Goal: Information Seeking & Learning: Learn about a topic

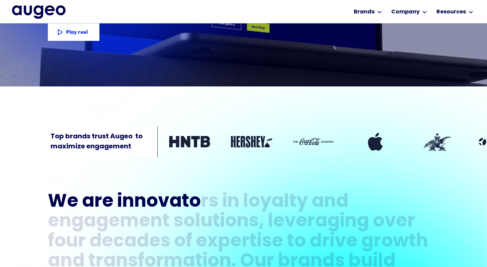
scroll to position [161, 0]
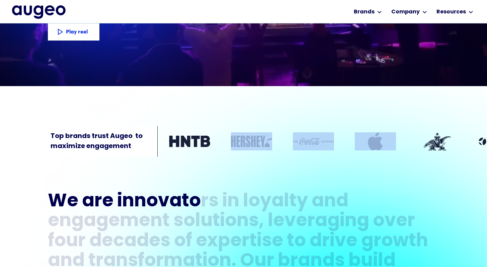
drag, startPoint x: 252, startPoint y: 146, endPoint x: 350, endPoint y: 143, distance: 97.5
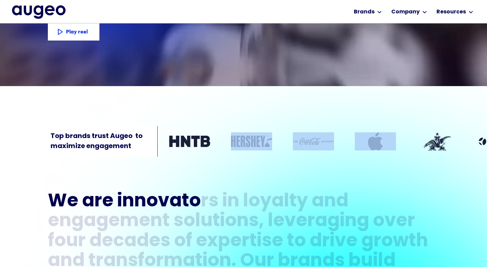
click at [350, 143] on div "Top brands trust Augeo  to maximize engagement" at bounding box center [243, 127] width 487 height 62
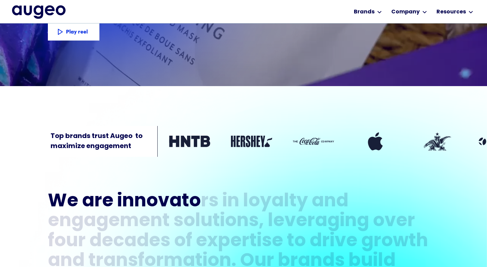
drag, startPoint x: 270, startPoint y: 109, endPoint x: 261, endPoint y: 107, distance: 9.2
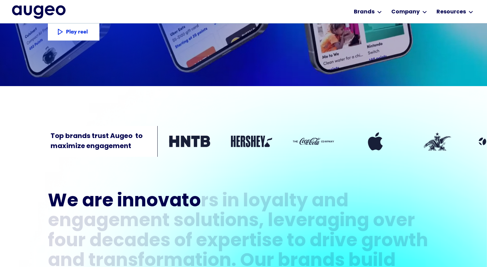
click at [270, 109] on div "Top brands trust Augeo  to maximize engagement" at bounding box center [243, 127] width 487 height 62
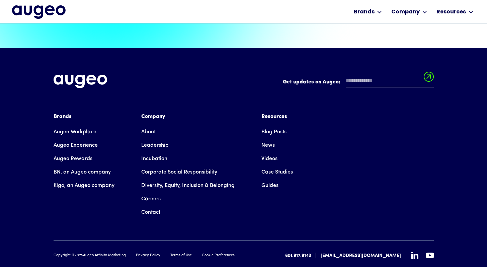
scroll to position [1516, 0]
click at [283, 165] on link "Case Studies" at bounding box center [277, 171] width 31 height 13
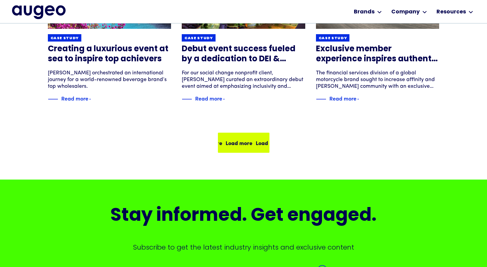
click at [258, 145] on div "Load more" at bounding box center [269, 143] width 27 height 8
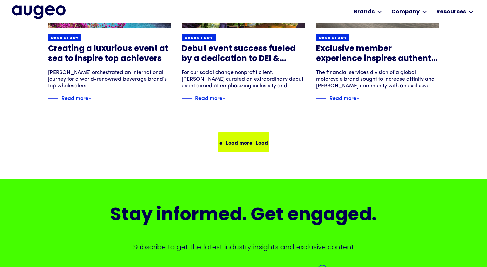
scroll to position [514, 0]
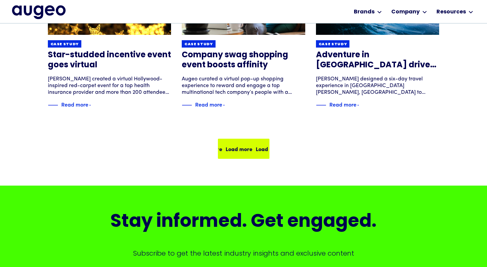
click at [252, 153] on div "Load more Load more Load more Load more" at bounding box center [244, 148] width 50 height 19
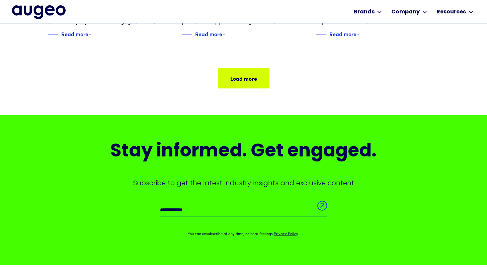
scroll to position [578, 0]
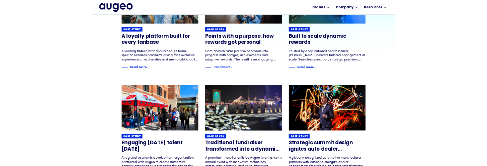
scroll to position [161, 0]
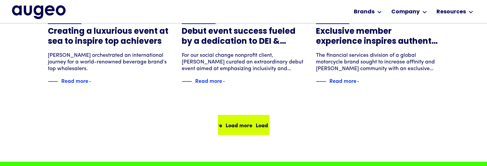
click at [249, 123] on div "Load more Load more Load more Load more" at bounding box center [253, 125] width 121 height 8
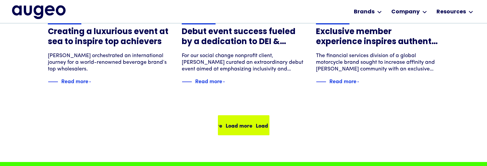
scroll to position [530, 0]
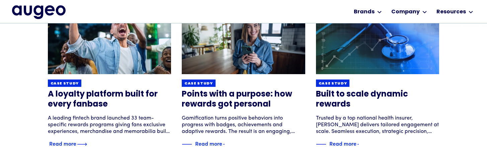
click at [145, 106] on h3 "A loyalty platform built for every fanbase" at bounding box center [110, 100] width 124 height 20
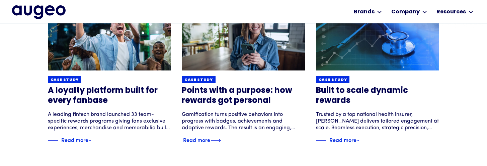
click at [245, 105] on h3 "Points with a purpose: how rewards got personal" at bounding box center [244, 96] width 124 height 20
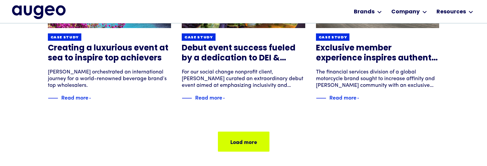
scroll to position [514, 0]
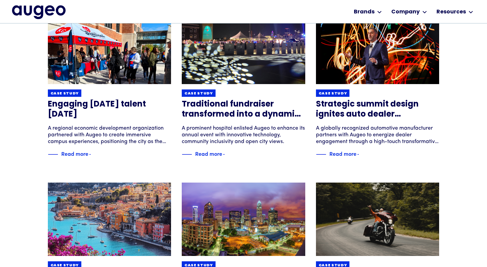
scroll to position [327, 0]
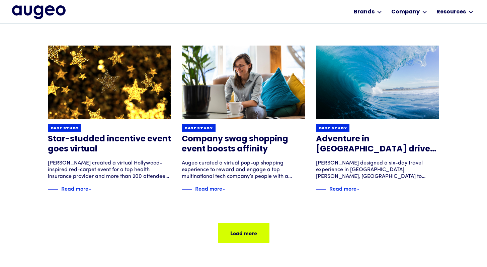
scroll to position [449, 0]
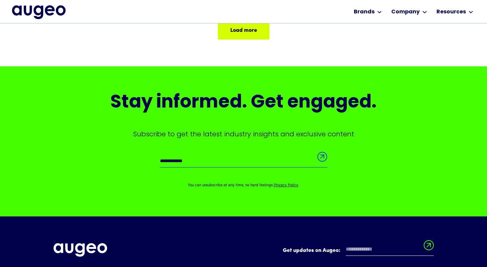
scroll to position [627, 0]
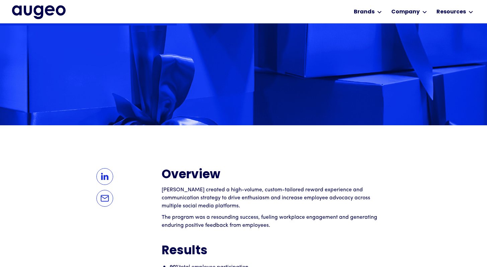
scroll to position [376, 0]
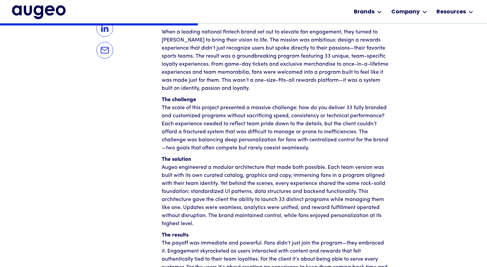
scroll to position [482, 0]
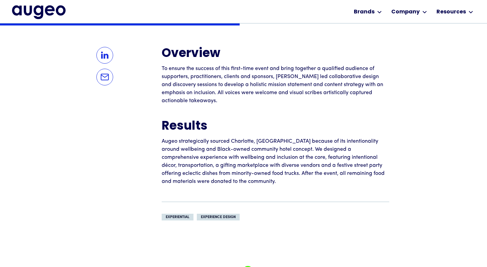
scroll to position [514, 0]
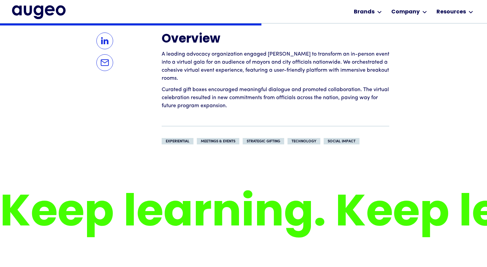
scroll to position [529, 0]
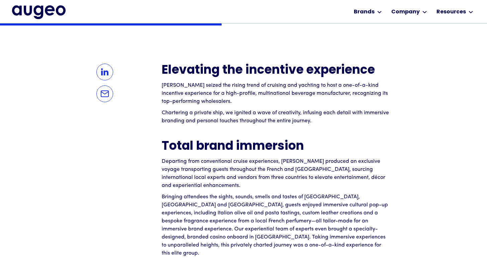
click at [167, 83] on p "Augeo seized the rising trend of cruising and yachting to host a one-of-a-kind …" at bounding box center [276, 93] width 228 height 24
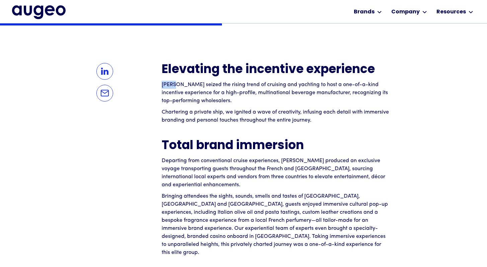
scroll to position [498, 0]
copy p "Augeo"
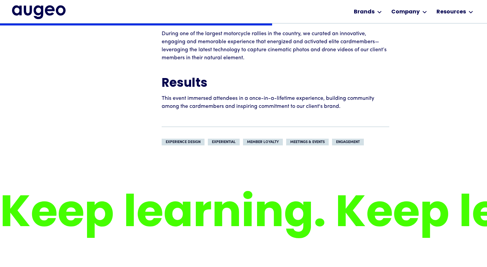
scroll to position [577, 0]
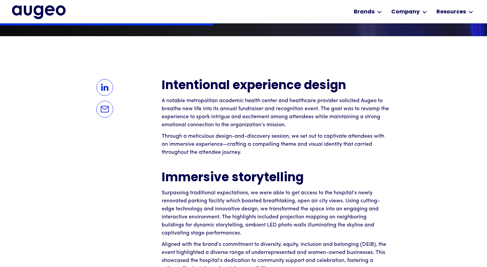
scroll to position [482, 0]
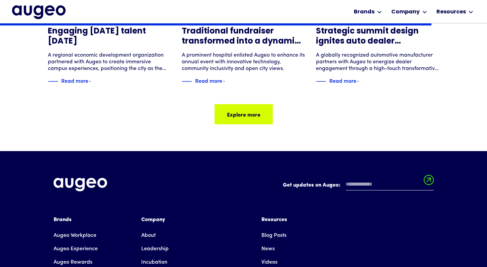
scroll to position [960, 0]
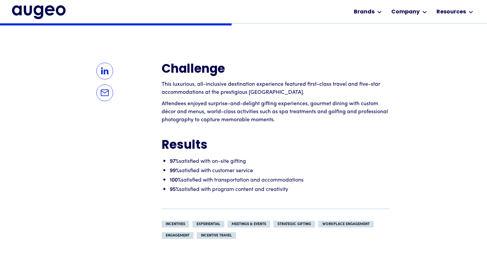
scroll to position [498, 0]
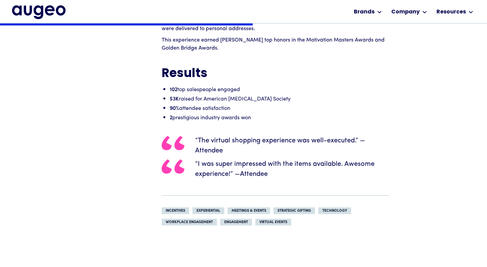
scroll to position [578, 0]
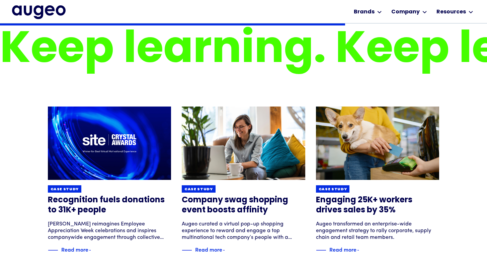
scroll to position [735, 0]
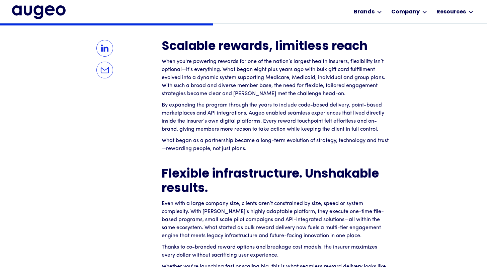
scroll to position [498, 0]
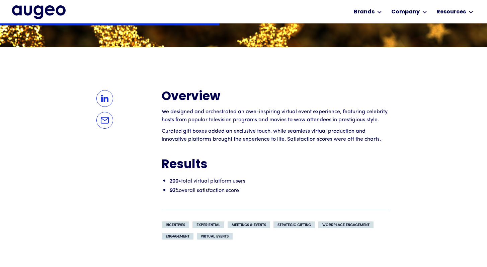
scroll to position [450, 0]
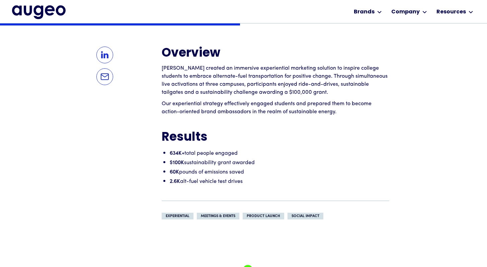
scroll to position [514, 0]
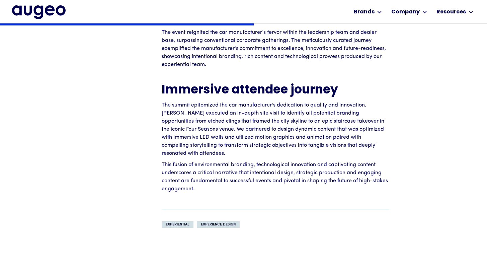
scroll to position [578, 0]
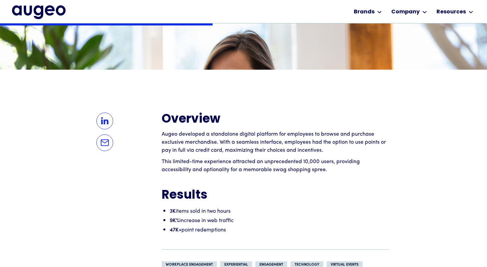
scroll to position [449, 0]
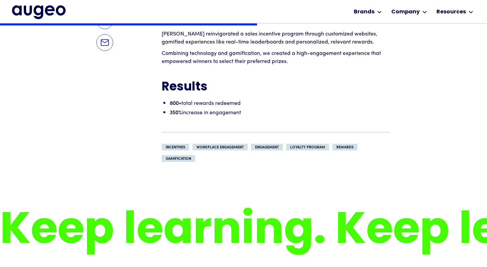
scroll to position [529, 0]
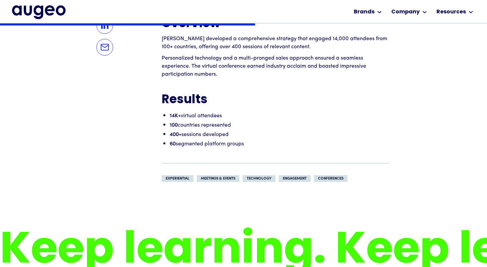
scroll to position [544, 0]
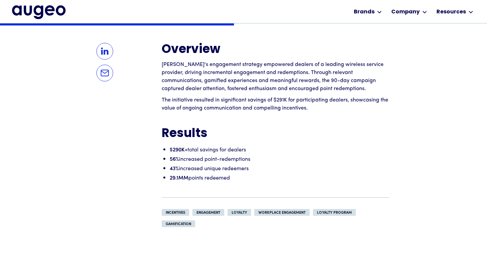
scroll to position [498, 0]
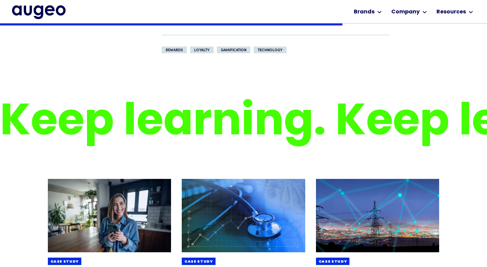
scroll to position [866, 0]
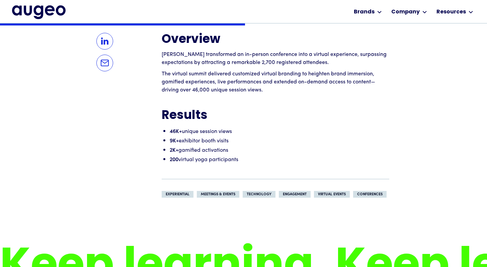
scroll to position [529, 0]
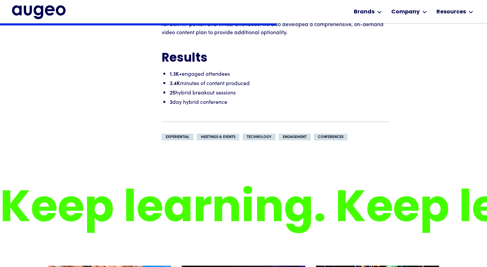
scroll to position [594, 0]
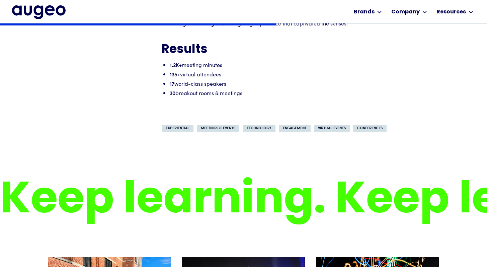
scroll to position [594, 0]
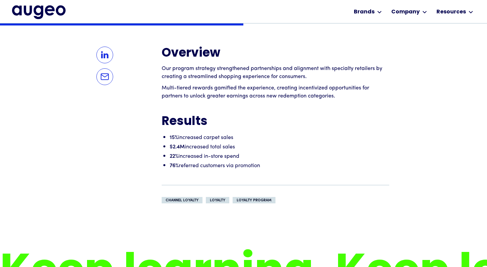
scroll to position [513, 0]
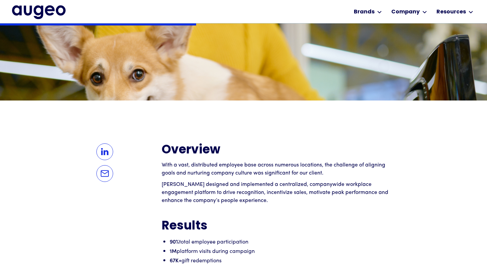
scroll to position [418, 0]
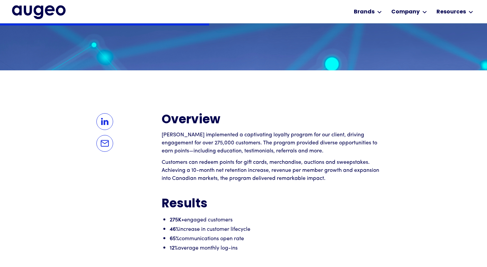
scroll to position [449, 0]
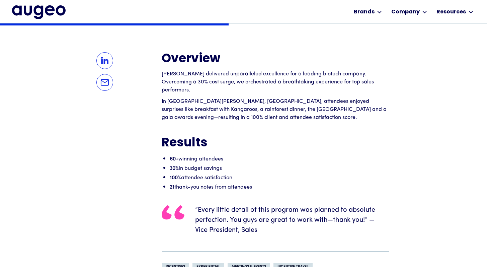
scroll to position [510, 0]
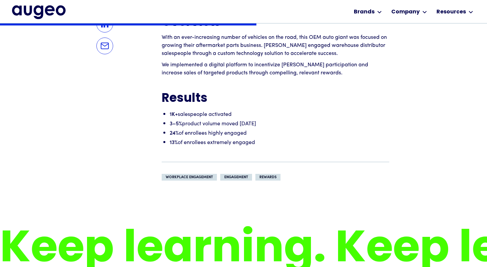
scroll to position [545, 0]
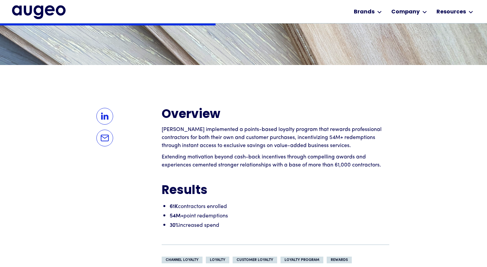
scroll to position [452, 0]
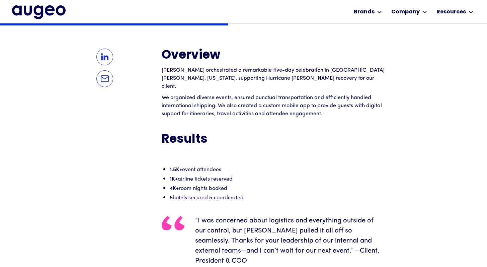
scroll to position [513, 0]
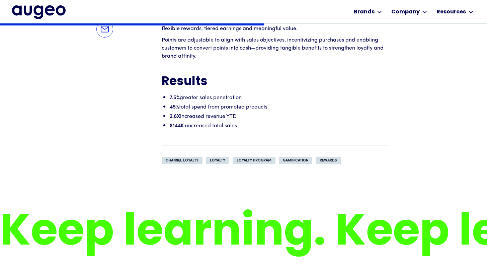
scroll to position [562, 0]
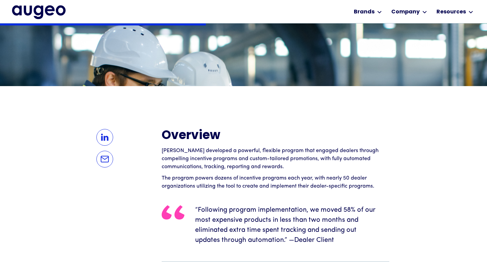
scroll to position [433, 0]
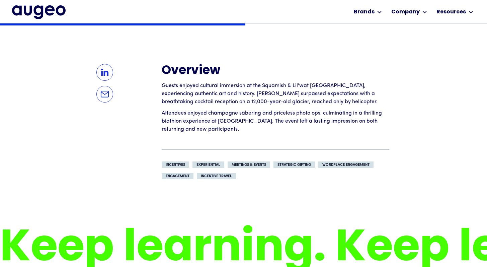
click at [264, 88] on p "Guests enjoyed cultural immersion at the Squamish & Lil'wat Nation Cultural Cen…" at bounding box center [276, 94] width 228 height 24
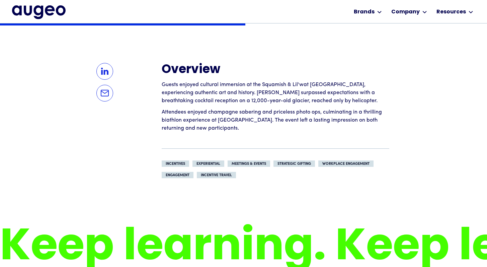
click at [263, 85] on p "Guests enjoyed cultural immersion at the Squamish & Lil'wat Nation Cultural Cen…" at bounding box center [276, 93] width 228 height 24
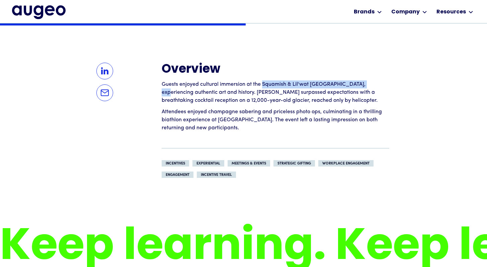
drag, startPoint x: 263, startPoint y: 85, endPoint x: 354, endPoint y: 81, distance: 91.5
click at [354, 81] on p "Guests enjoyed cultural immersion at the Squamish & Lil'wat Nation Cultural Cen…" at bounding box center [276, 92] width 228 height 24
copy p "Squamish & Lil'wat Nation Cultural Centre"
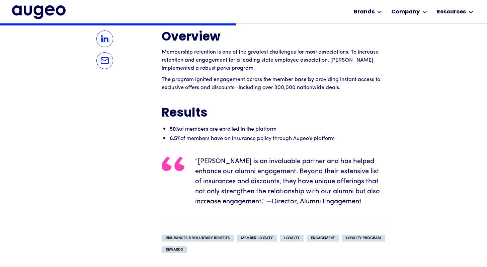
click at [154, 48] on div at bounding box center [105, 141] width 114 height 223
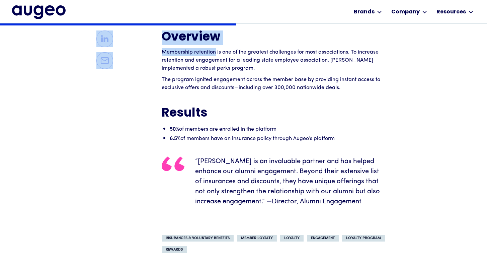
drag, startPoint x: 154, startPoint y: 48, endPoint x: 206, endPoint y: 52, distance: 51.7
click at [206, 52] on div "Overview Membership retention is one of the greatest challenges for most associ…" at bounding box center [244, 141] width 392 height 223
click at [211, 52] on p "Membership retention is one of the greatest challenges for most associations. T…" at bounding box center [276, 60] width 228 height 24
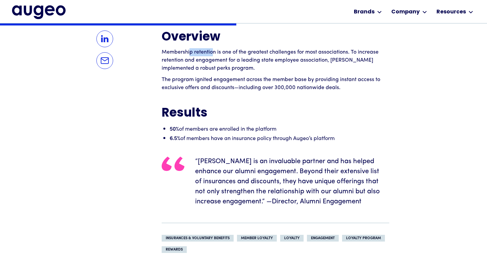
drag, startPoint x: 213, startPoint y: 52, endPoint x: 191, endPoint y: 50, distance: 22.9
click at [189, 50] on p "Membership retention is one of the greatest challenges for most associations. T…" at bounding box center [276, 60] width 228 height 24
click at [210, 51] on p "Membership retention is one of the greatest challenges for most associations. T…" at bounding box center [276, 60] width 228 height 24
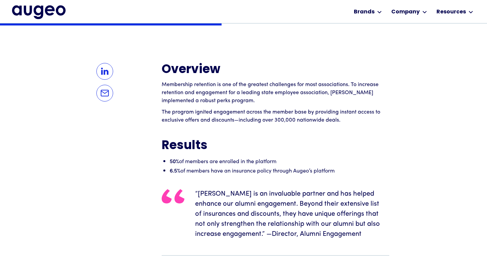
scroll to position [498, 0]
drag, startPoint x: 215, startPoint y: 84, endPoint x: 162, endPoint y: 85, distance: 53.2
click at [162, 85] on p "Membership retention is one of the greatest challenges for most associations. T…" at bounding box center [276, 92] width 228 height 24
copy p "Membership retention"
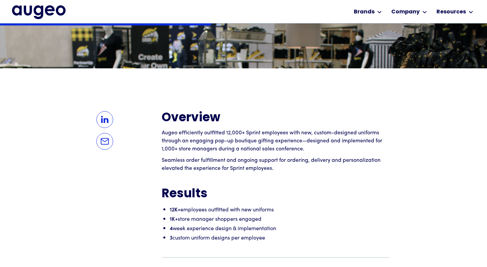
scroll to position [450, 0]
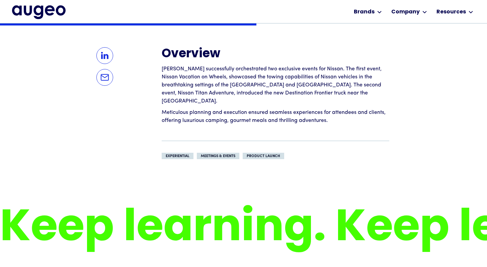
scroll to position [514, 0]
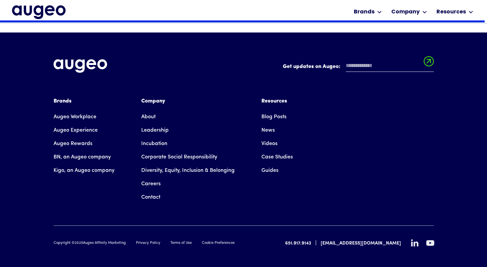
scroll to position [1000, 0]
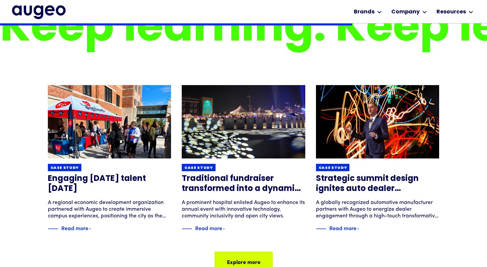
scroll to position [706, 0]
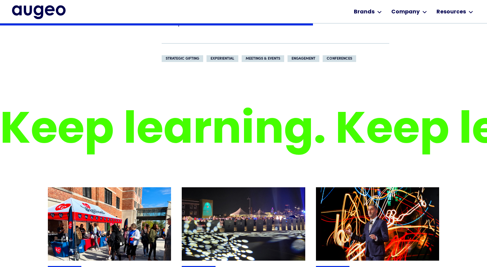
scroll to position [672, 0]
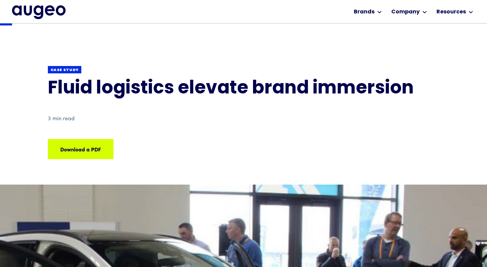
click at [50, 85] on h1 "Fluid logistics elevate brand immersion" at bounding box center [244, 89] width 392 height 20
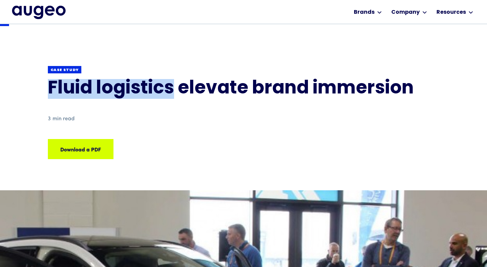
drag, startPoint x: 50, startPoint y: 85, endPoint x: 158, endPoint y: 90, distance: 107.6
click at [158, 90] on h1 "Fluid logistics elevate brand immersion" at bounding box center [244, 89] width 392 height 20
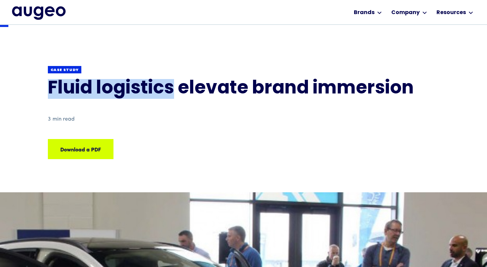
copy h1 "Fluid logistics"
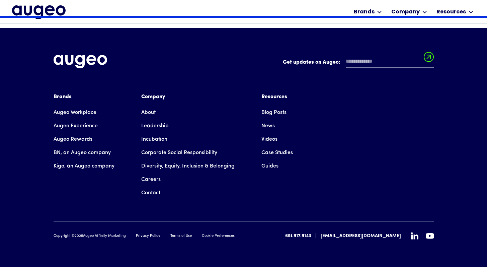
scroll to position [1026, 0]
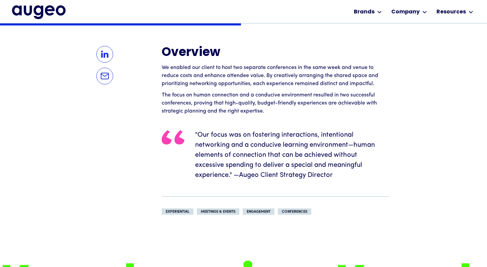
scroll to position [515, 0]
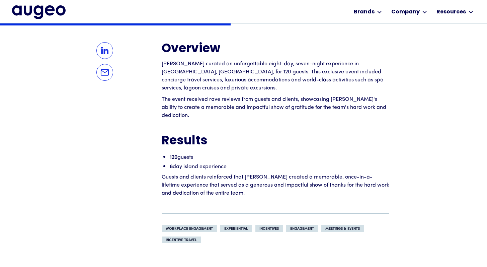
scroll to position [498, 0]
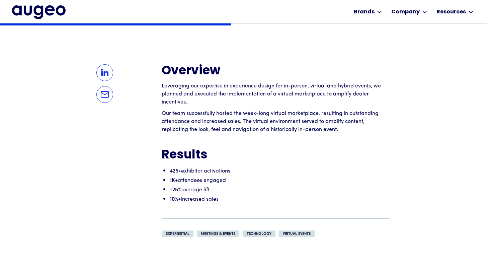
scroll to position [497, 0]
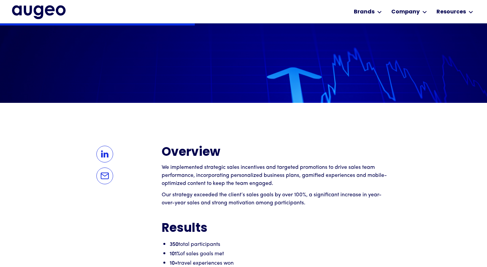
scroll to position [416, 0]
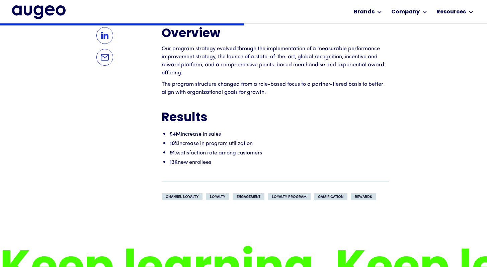
scroll to position [514, 0]
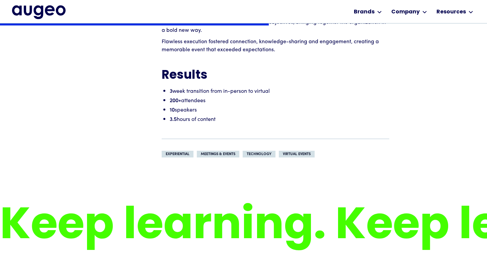
scroll to position [577, 0]
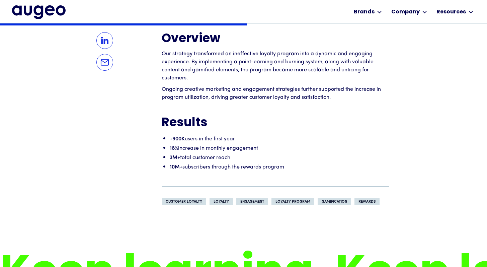
scroll to position [529, 0]
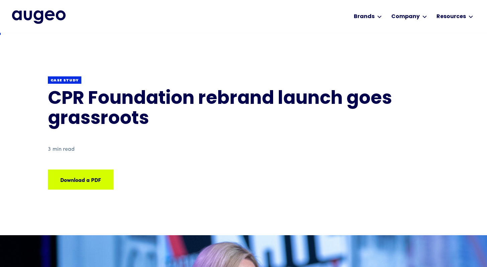
scroll to position [1, 0]
